Goal: Find contact information: Find contact information

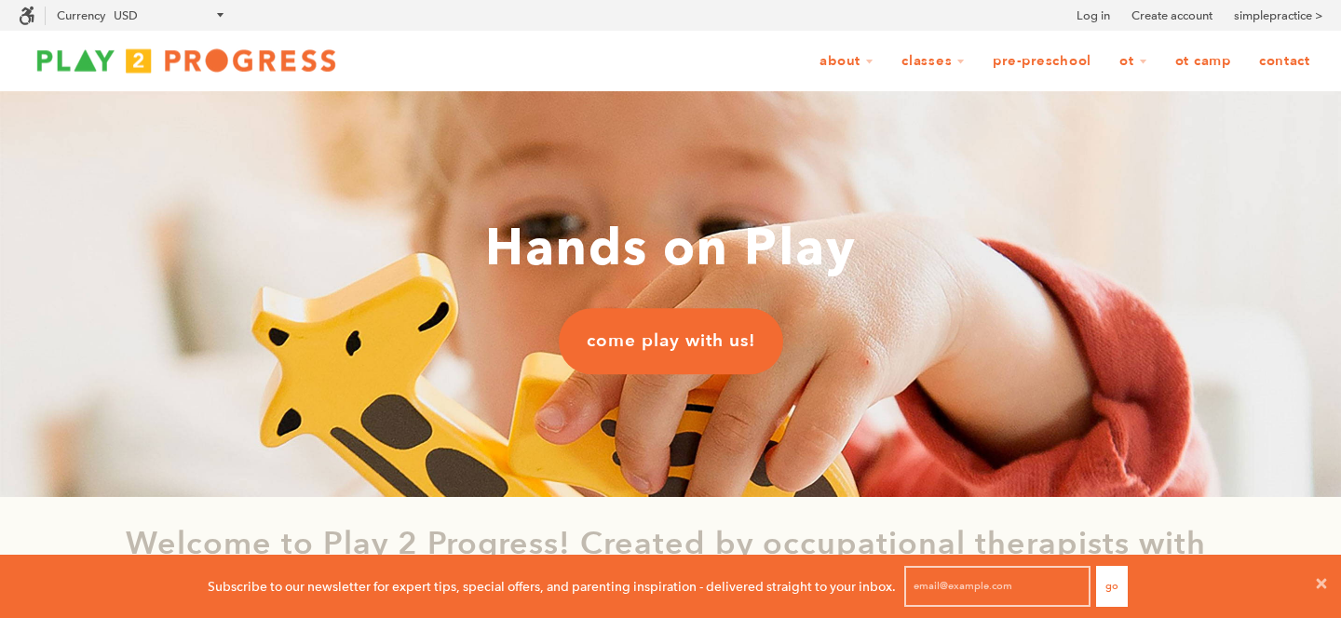
scroll to position [1, 1]
click at [1278, 61] on link "Contact" at bounding box center [1284, 61] width 75 height 35
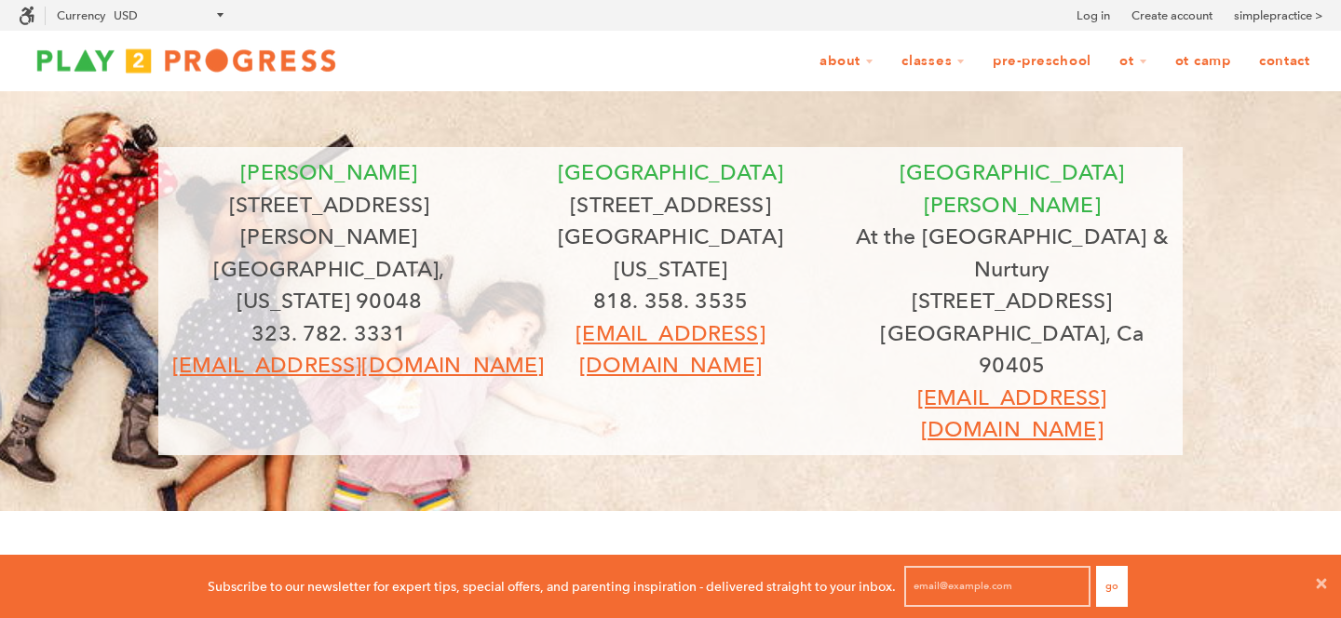
scroll to position [311, 0]
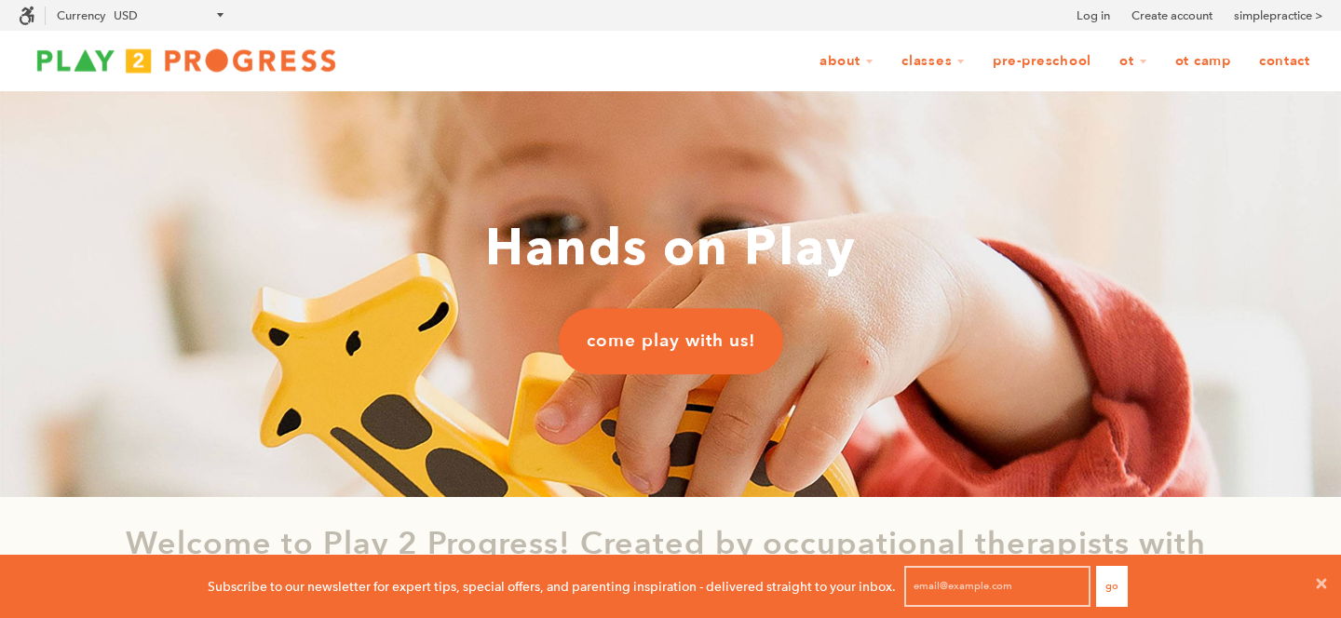
scroll to position [1, 1]
click at [1265, 74] on link "Contact" at bounding box center [1284, 61] width 75 height 35
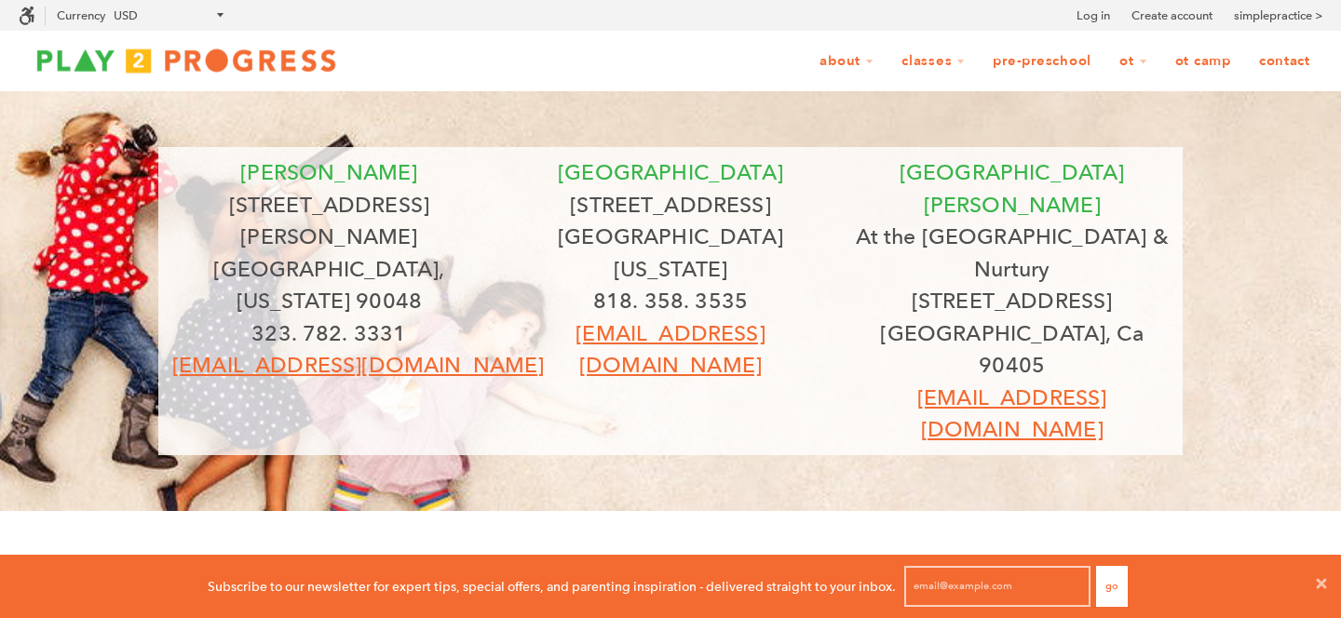
scroll to position [1, 1]
